Goal: Find contact information: Find contact information

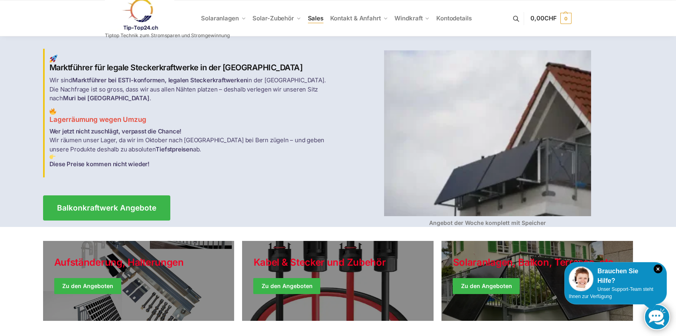
click at [312, 21] on span "Sales" at bounding box center [316, 18] width 16 height 8
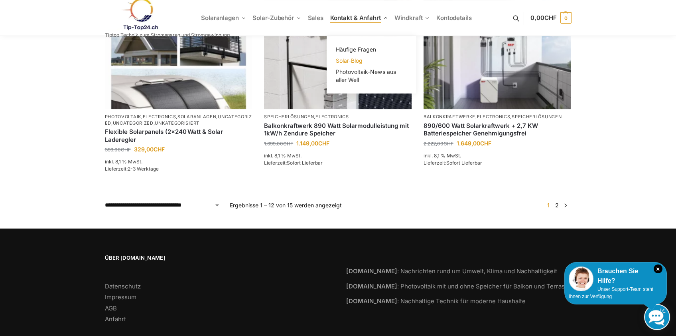
scroll to position [761, 0]
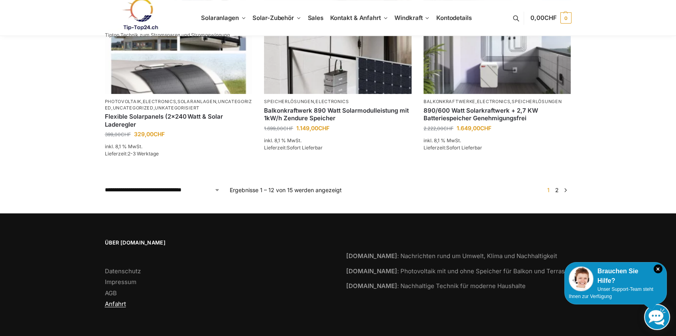
click at [110, 306] on link "Anfahrt" at bounding box center [115, 304] width 21 height 8
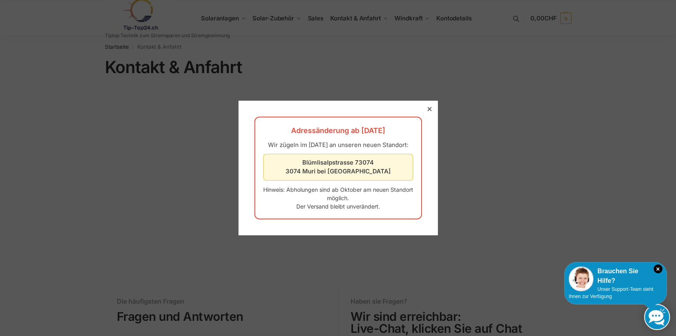
click at [426, 105] on div at bounding box center [429, 108] width 7 height 7
